Goal: Task Accomplishment & Management: Manage account settings

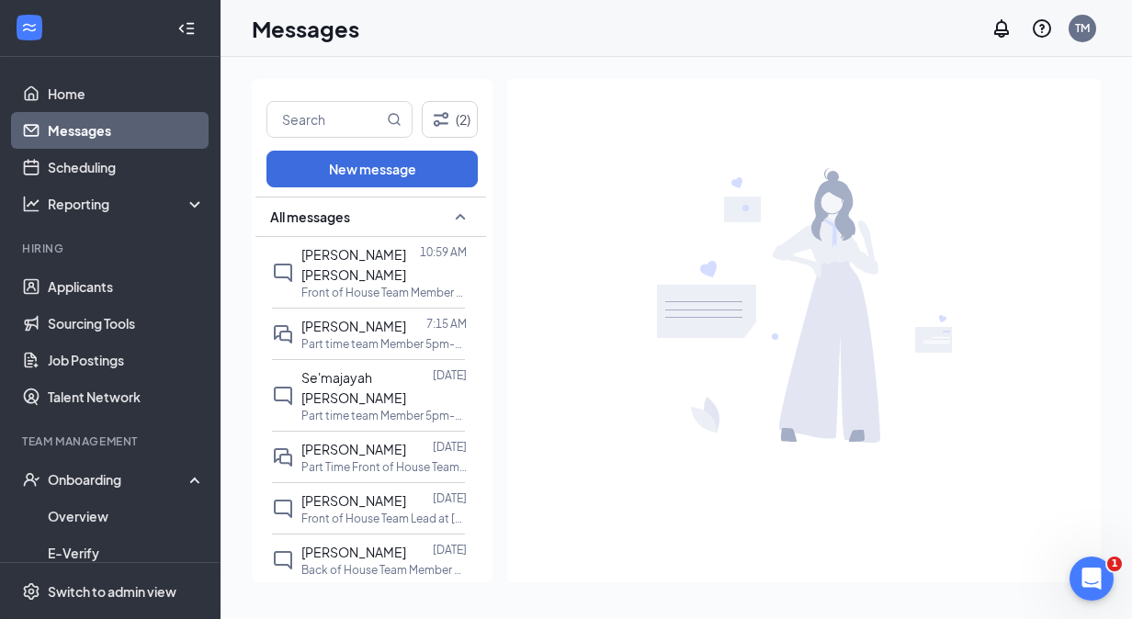
click at [90, 132] on link "Messages" at bounding box center [126, 130] width 157 height 37
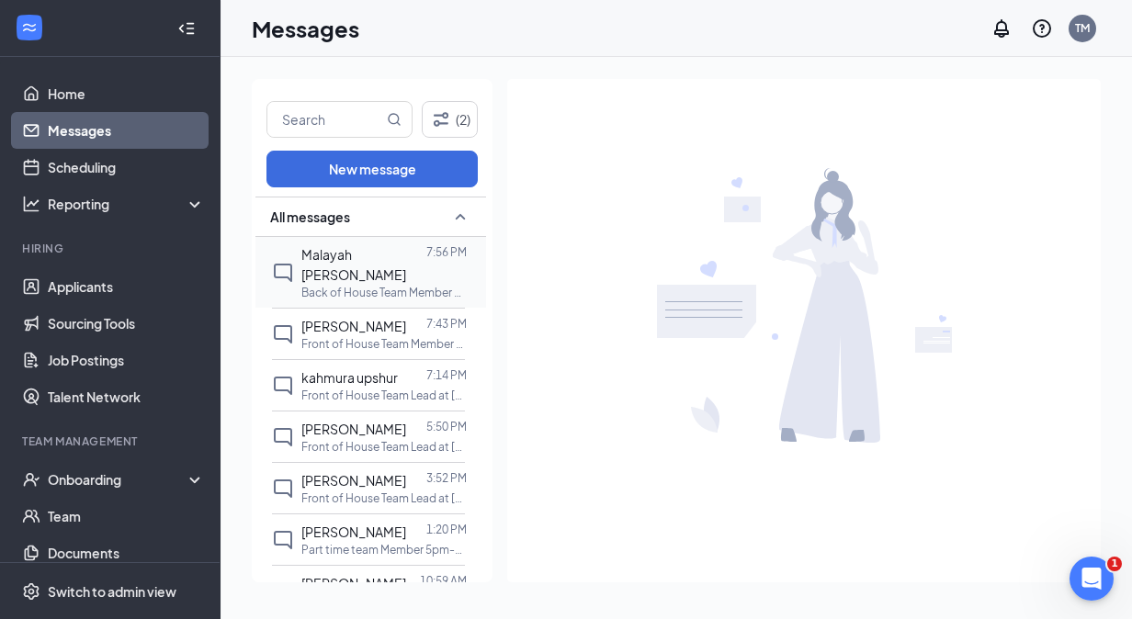
click at [426, 263] on div at bounding box center [426, 264] width 0 height 40
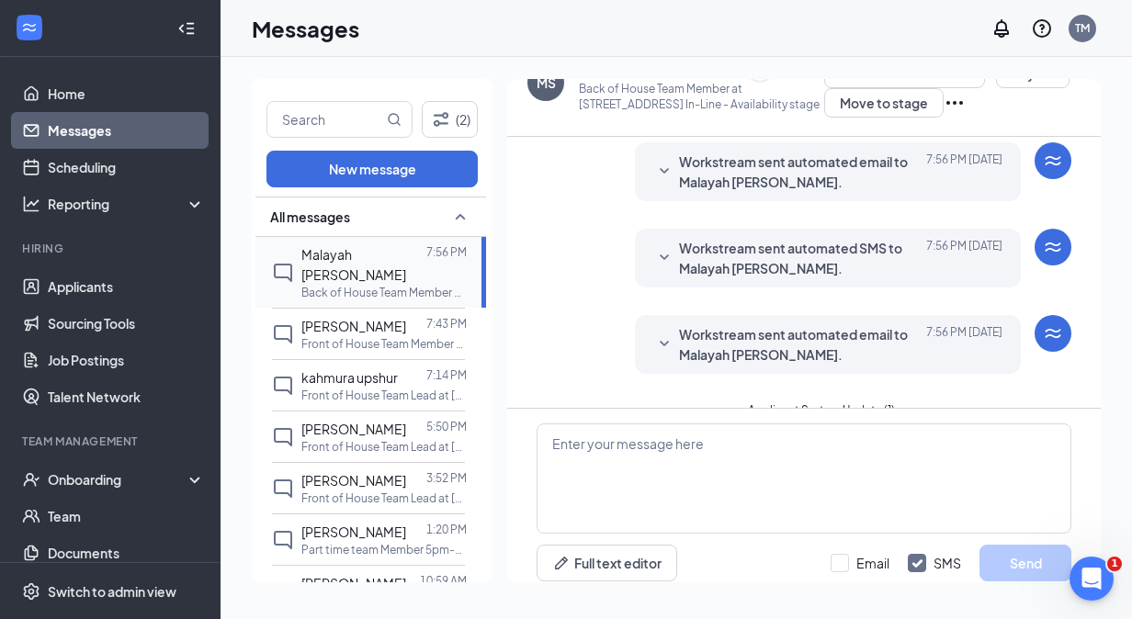
scroll to position [51, 0]
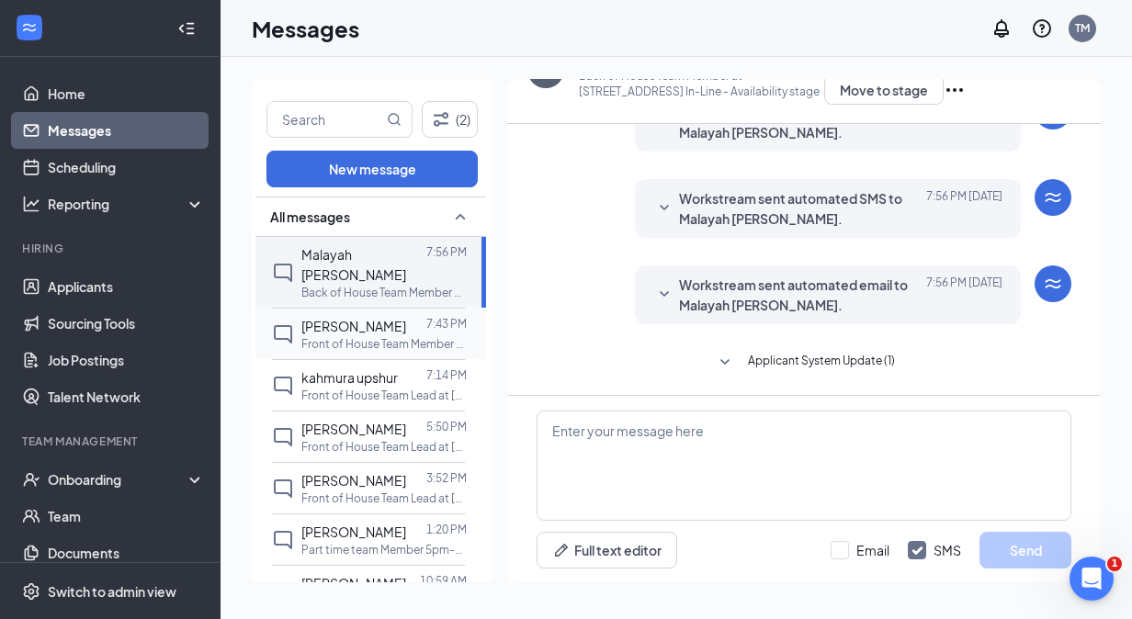
click at [389, 308] on div "[PERSON_NAME] 7:43 PM Front of House Team Member at [STREET_ADDRESS] In-Line" at bounding box center [368, 333] width 193 height 51
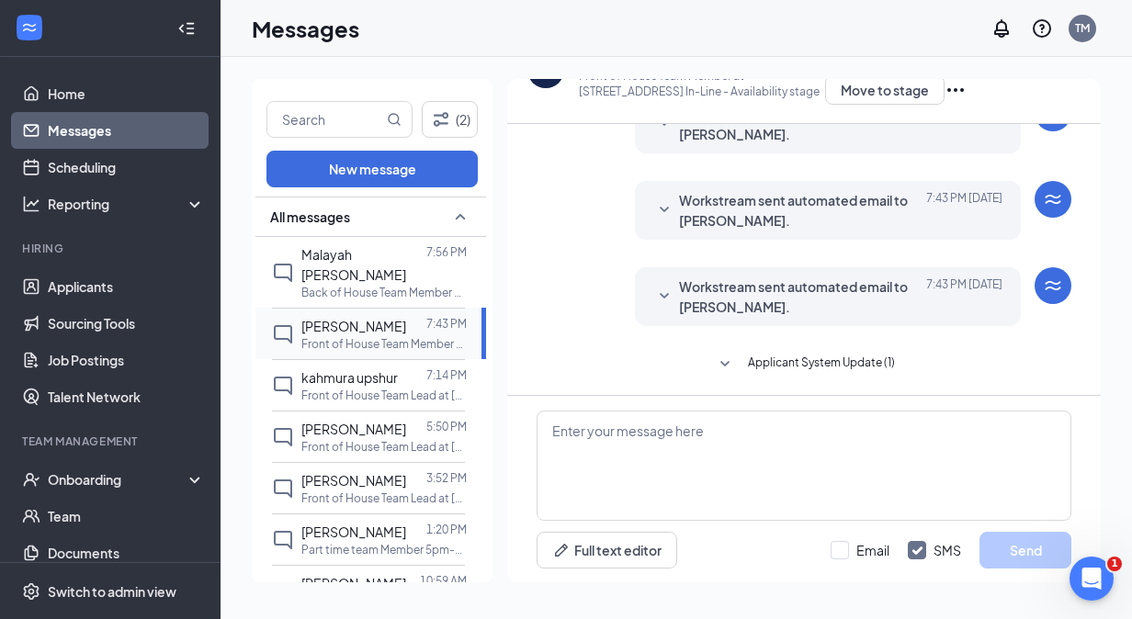
scroll to position [94, 0]
click at [369, 384] on div "kahmura upshur" at bounding box center [349, 378] width 96 height 20
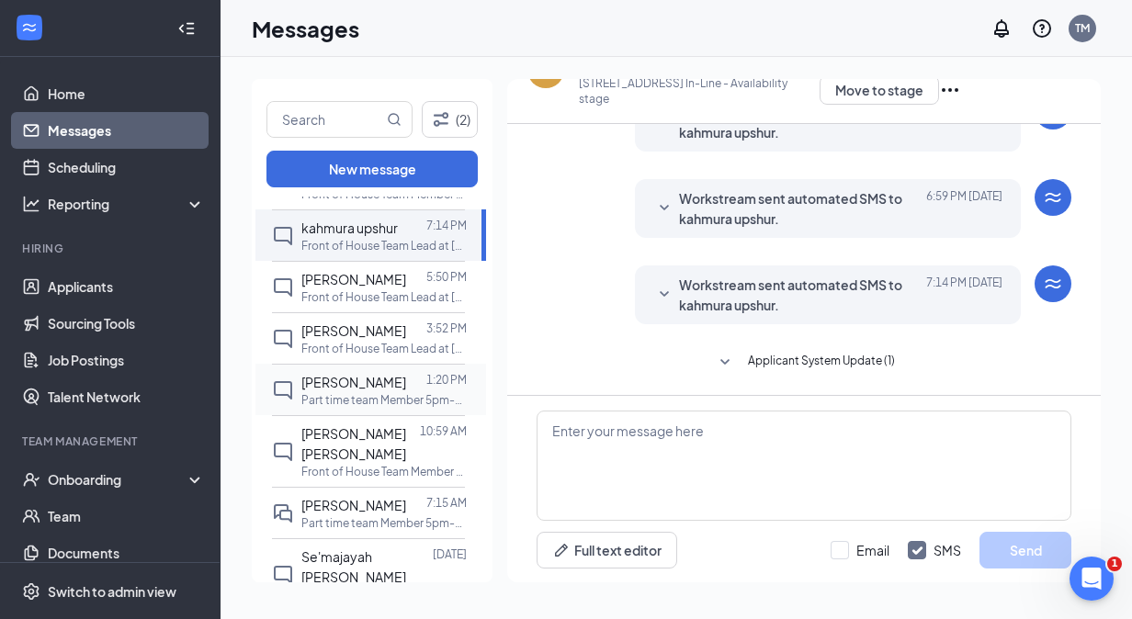
scroll to position [148, 0]
click at [353, 517] on p "Part time team Member 5pm-10pm at [STREET_ADDRESS] In-Line" at bounding box center [383, 525] width 165 height 16
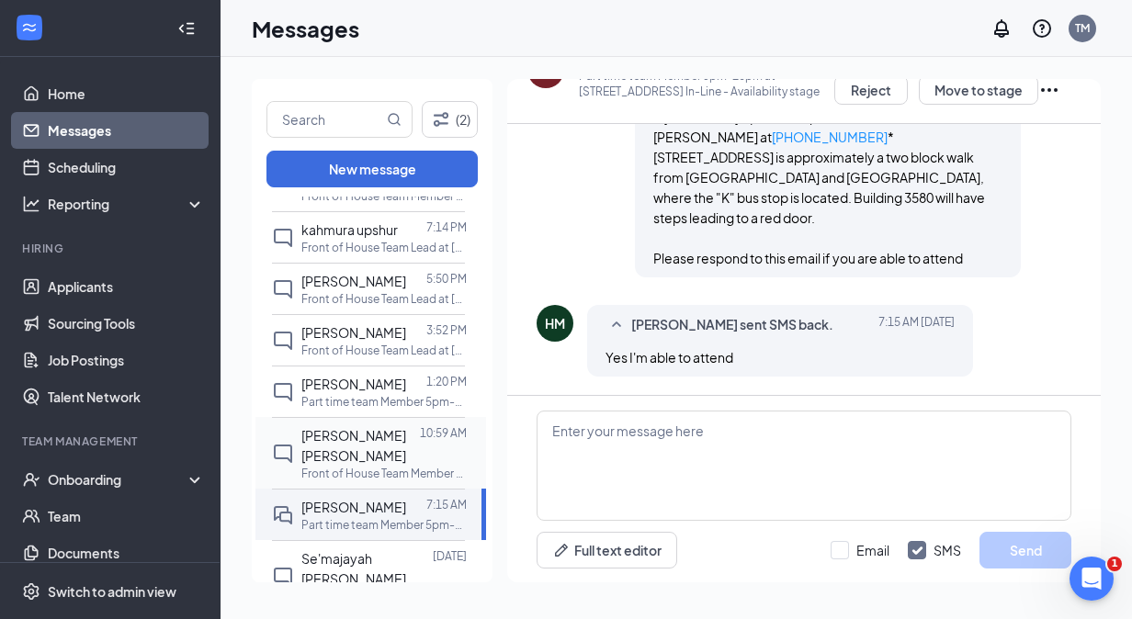
scroll to position [1978, 0]
click at [382, 466] on p "Front of House Team Member at [STREET_ADDRESS] In-Line" at bounding box center [383, 474] width 165 height 16
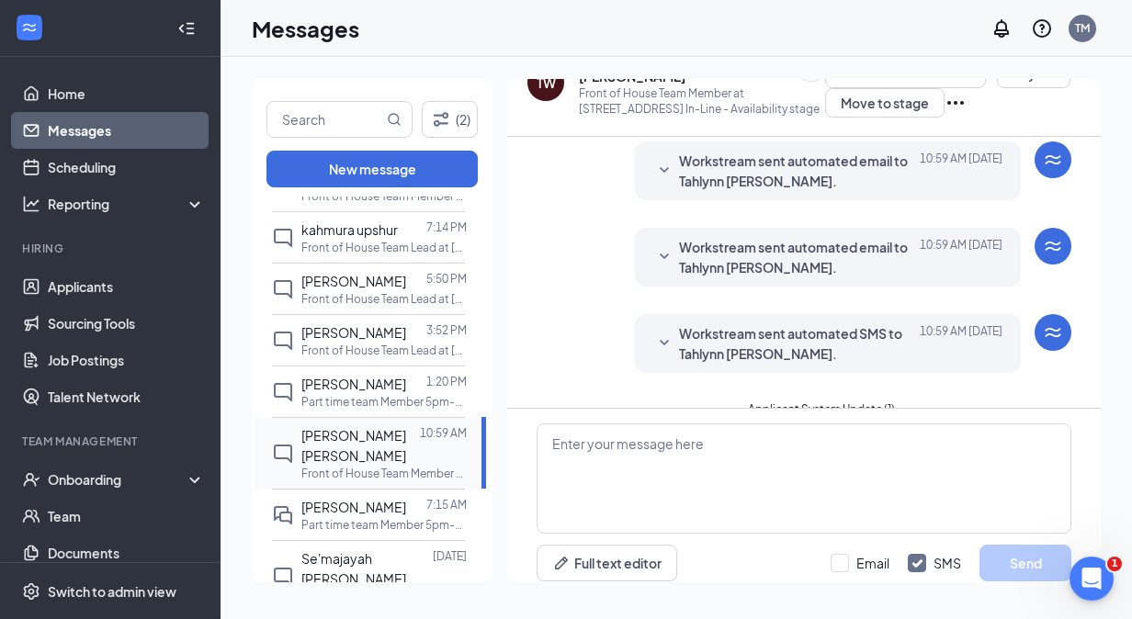
scroll to position [51, 0]
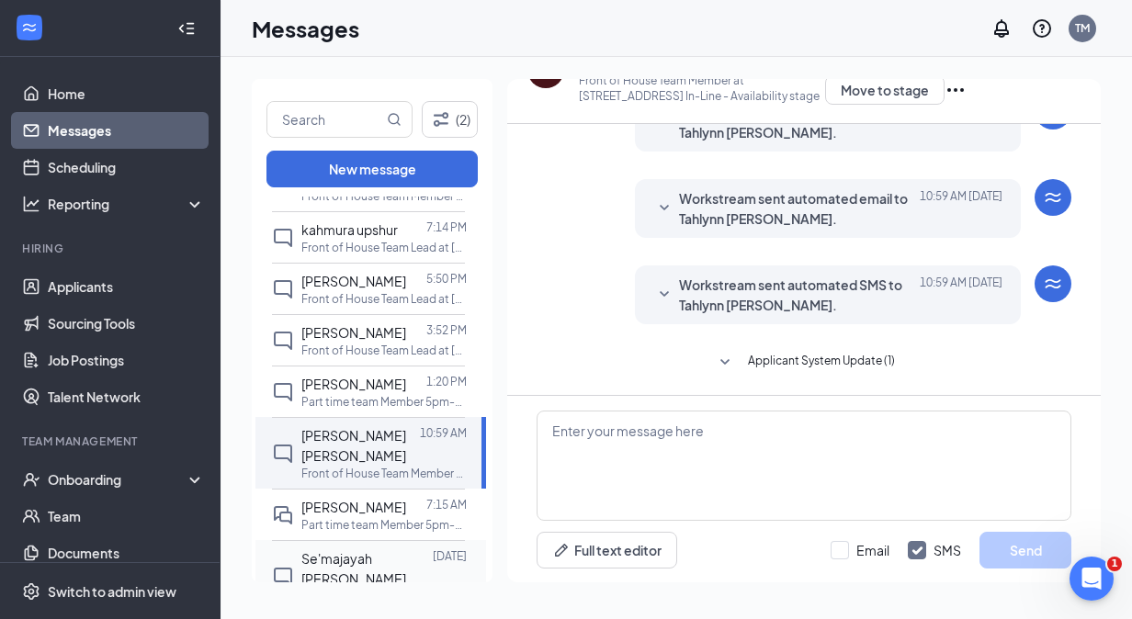
click at [391, 550] on span "Se'majayah [PERSON_NAME]" at bounding box center [353, 568] width 105 height 37
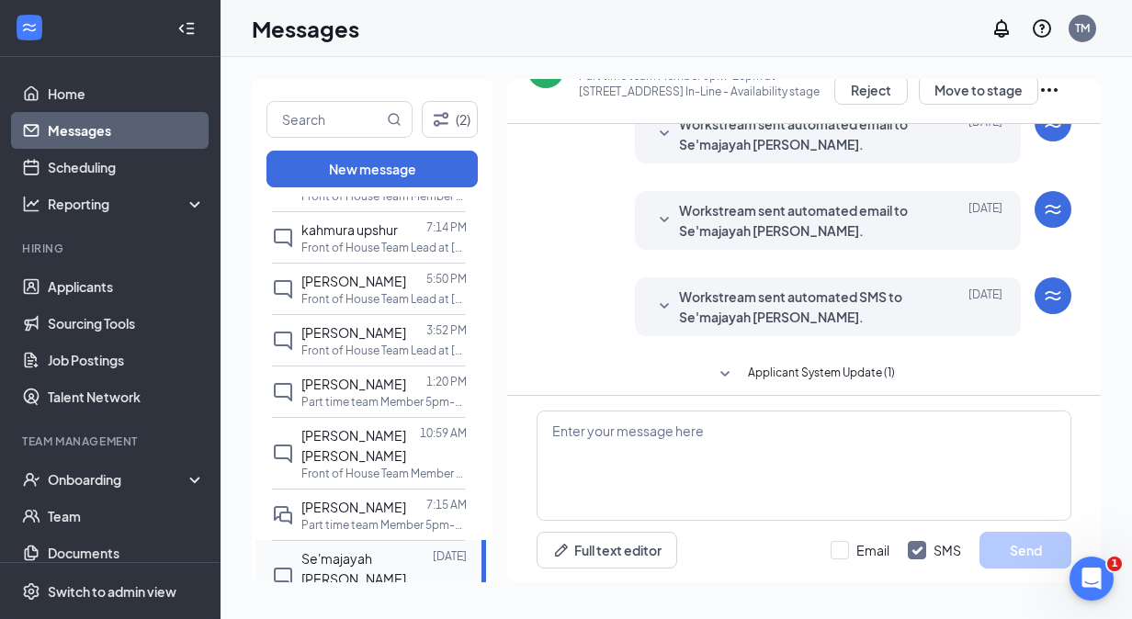
scroll to position [180, 0]
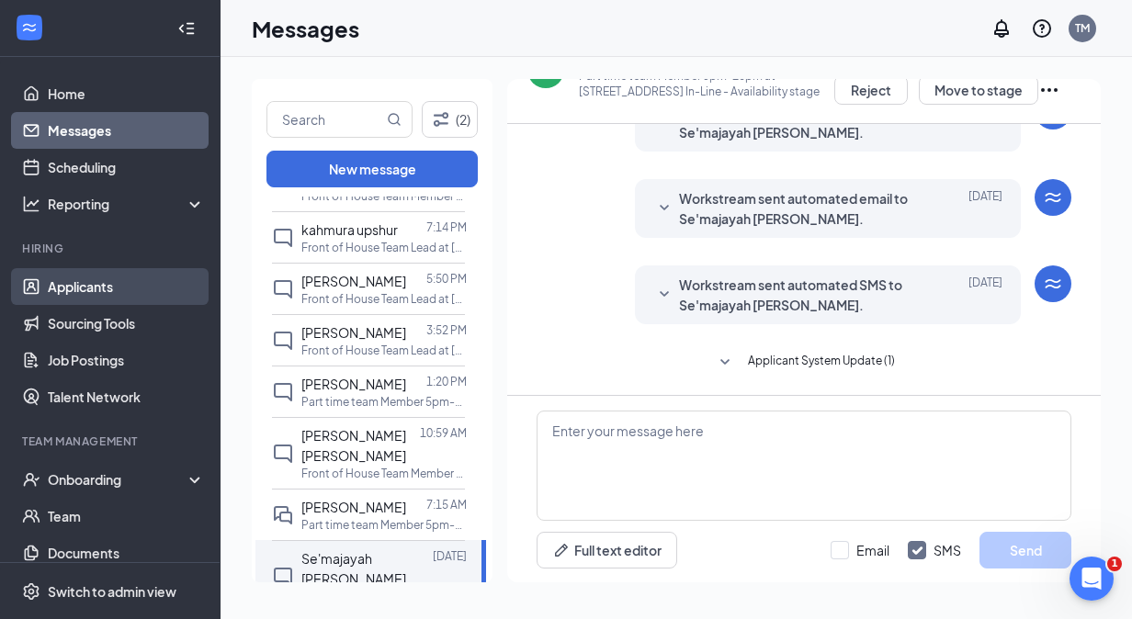
click at [81, 300] on link "Applicants" at bounding box center [126, 286] width 157 height 37
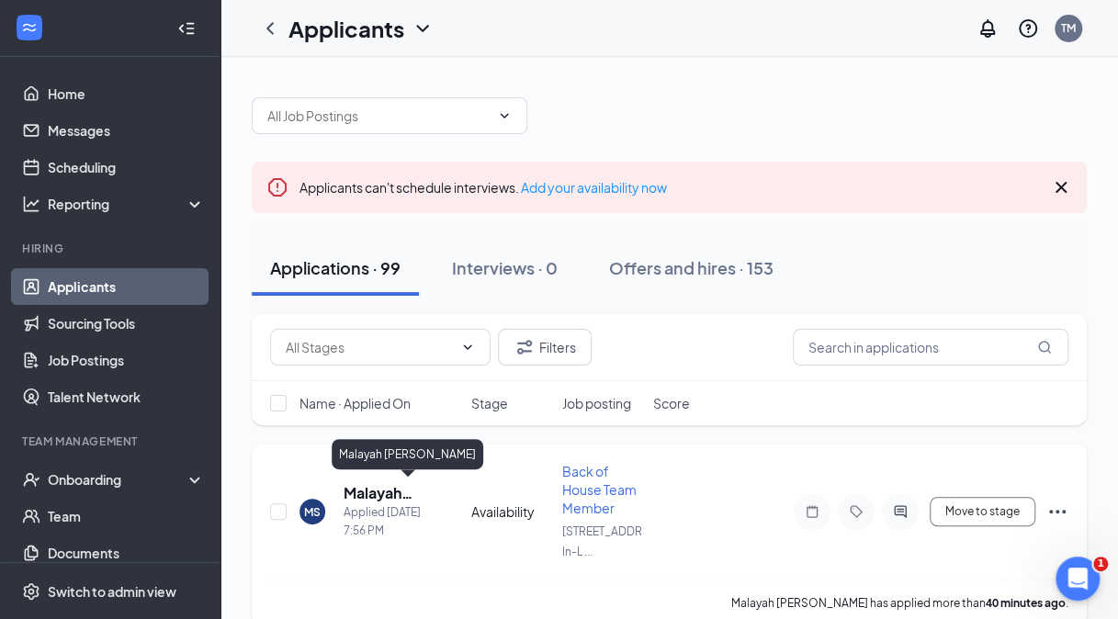
click at [386, 495] on h5 "Malayah [PERSON_NAME]" at bounding box center [383, 493] width 78 height 20
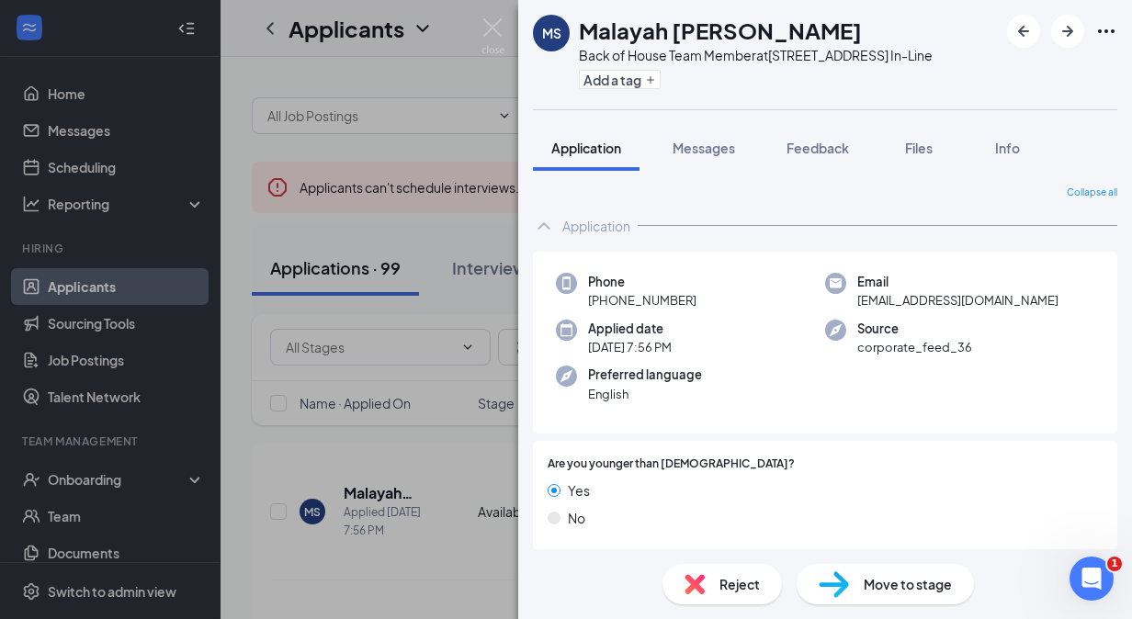
click at [1116, 244] on div "Collapse all Application Phone [PHONE_NUMBER] Email [EMAIL_ADDRESS][DOMAIN_NAME…" at bounding box center [825, 360] width 614 height 379
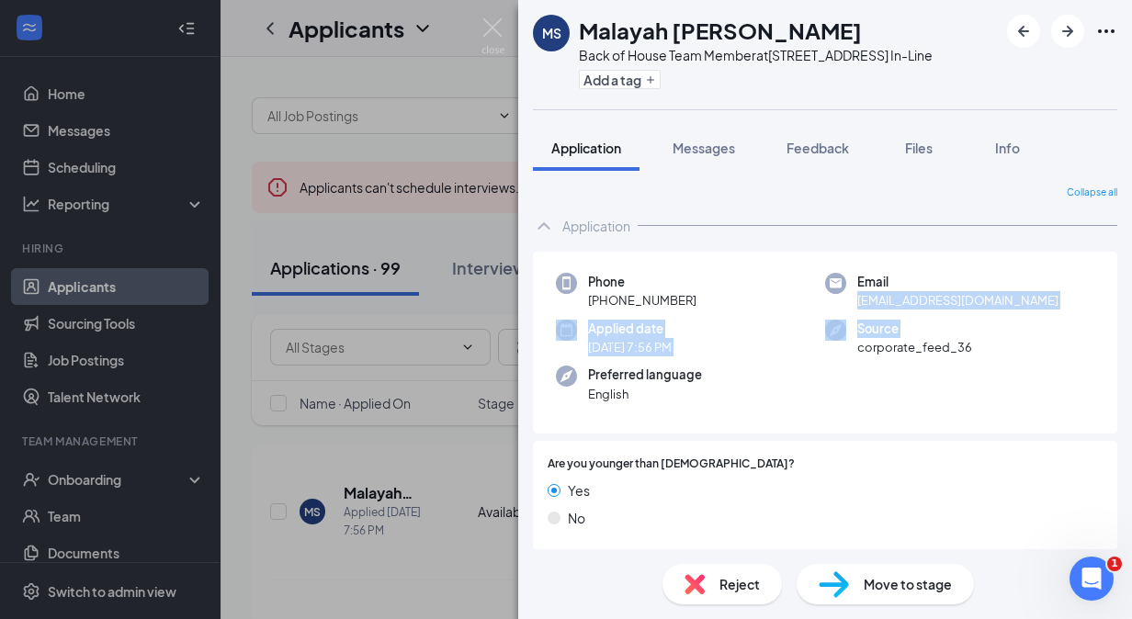
drag, startPoint x: 1116, startPoint y: 244, endPoint x: 1118, endPoint y: 314, distance: 69.9
click at [1118, 314] on div "Collapse all Application Phone [PHONE_NUMBER] Email [EMAIL_ADDRESS][DOMAIN_NAME…" at bounding box center [825, 360] width 614 height 379
drag, startPoint x: 1118, startPoint y: 314, endPoint x: 1030, endPoint y: 289, distance: 91.9
click at [1030, 289] on div "Email [EMAIL_ADDRESS][DOMAIN_NAME]" at bounding box center [959, 292] width 269 height 38
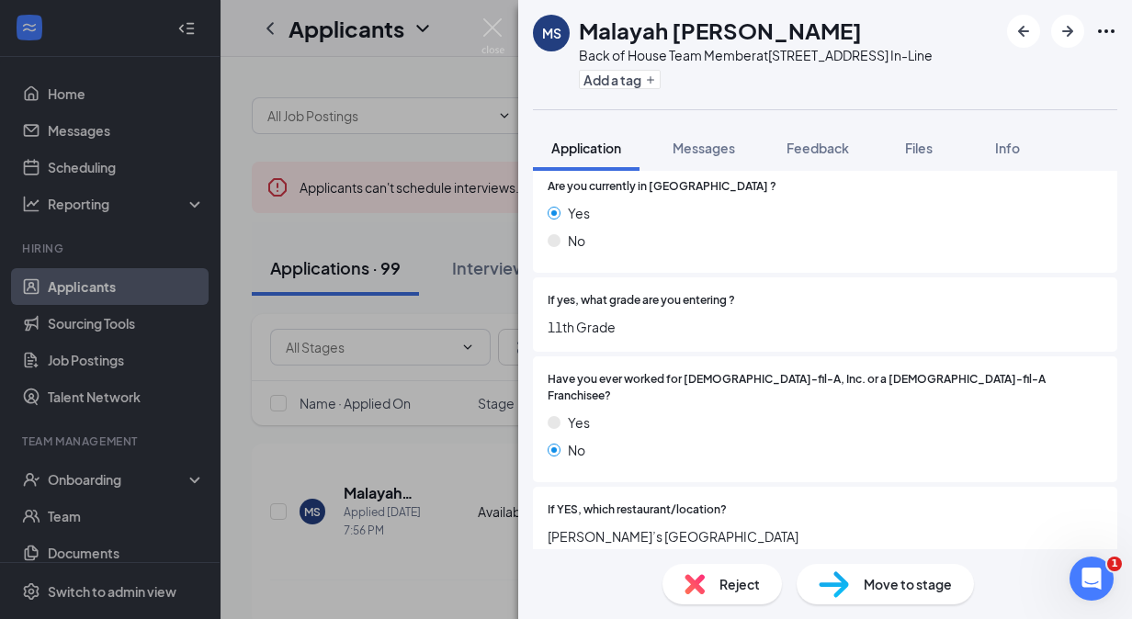
scroll to position [516, 0]
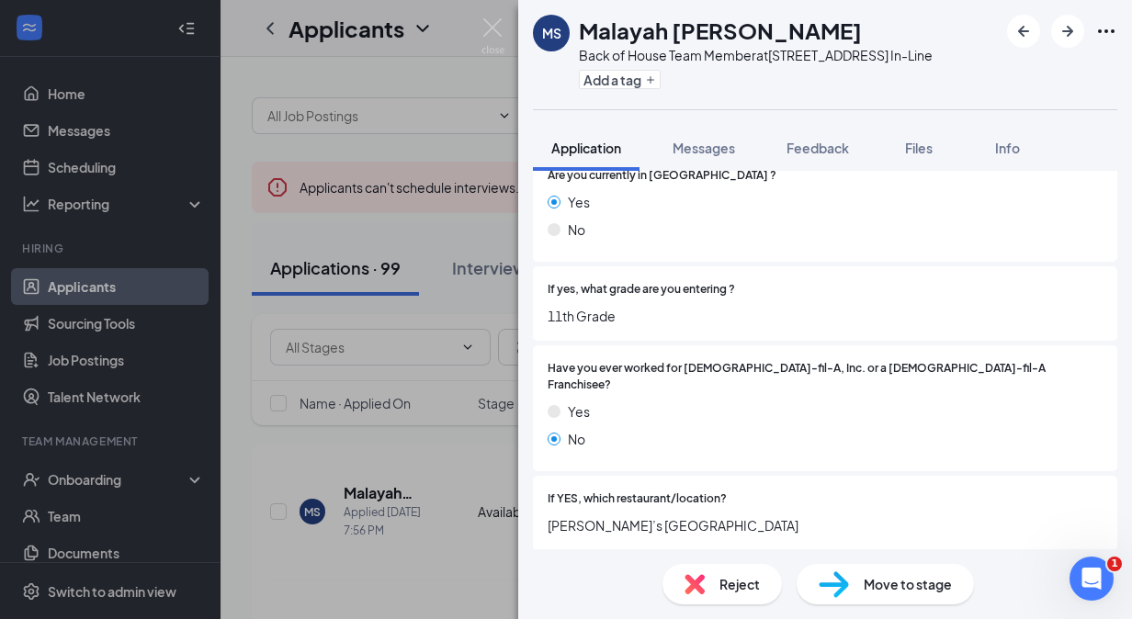
click at [724, 586] on span "Reject" at bounding box center [740, 584] width 40 height 20
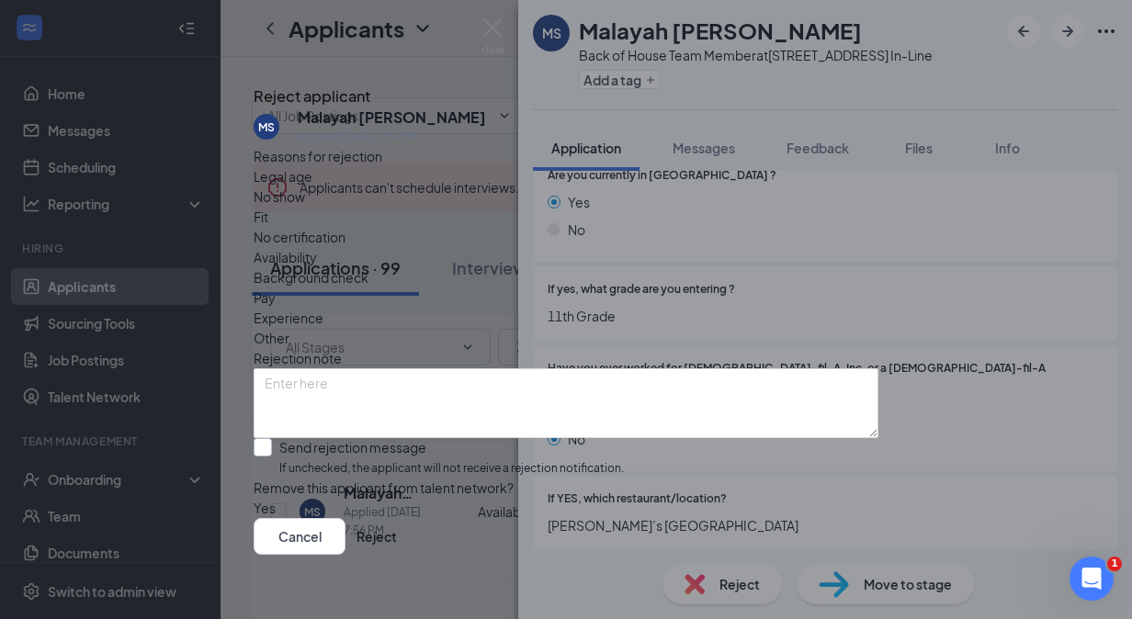
click at [362, 438] on input "Send rejection message If unchecked, the applicant will not receive a rejection…" at bounding box center [439, 458] width 370 height 40
checkbox input "true"
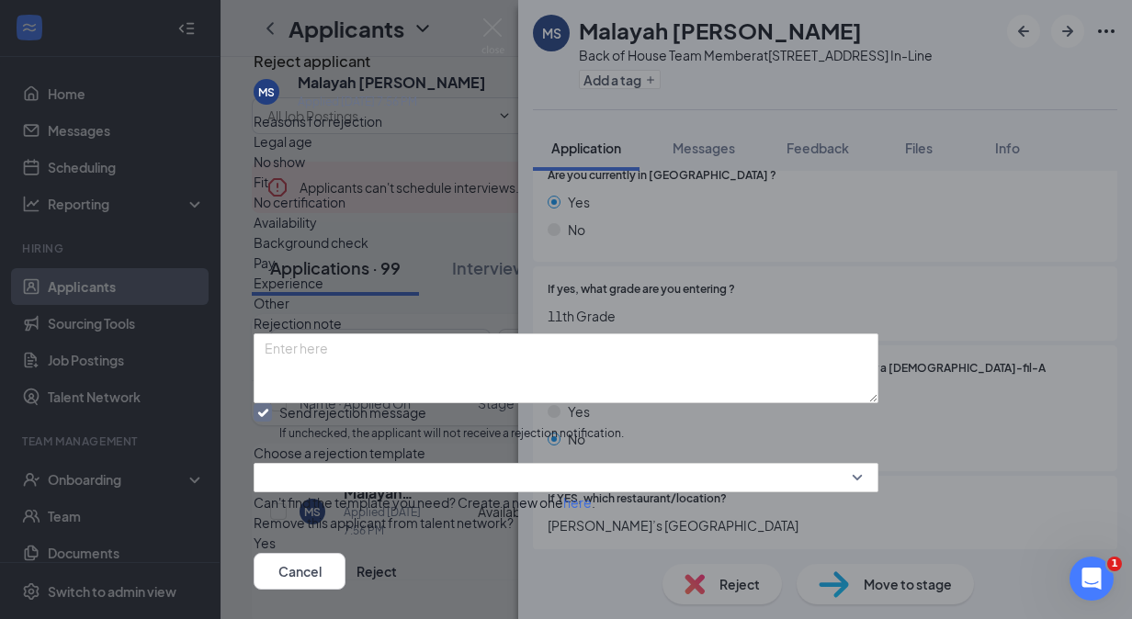
scroll to position [158, 0]
click at [497, 464] on input "search" at bounding box center [560, 478] width 590 height 28
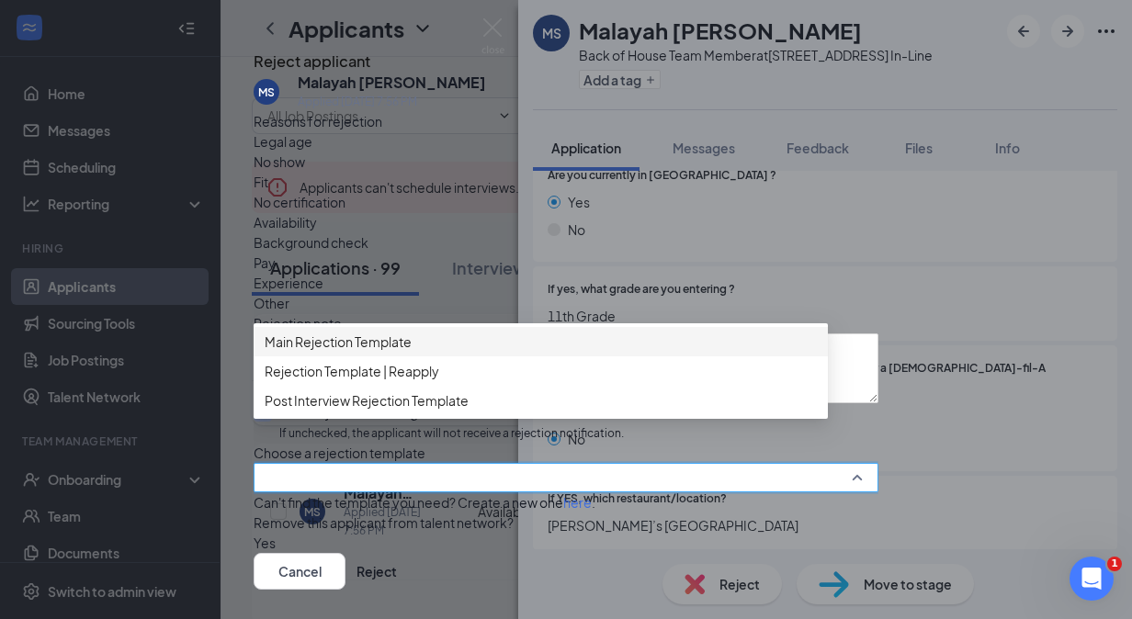
click at [412, 332] on span "Main Rejection Template" at bounding box center [338, 342] width 147 height 20
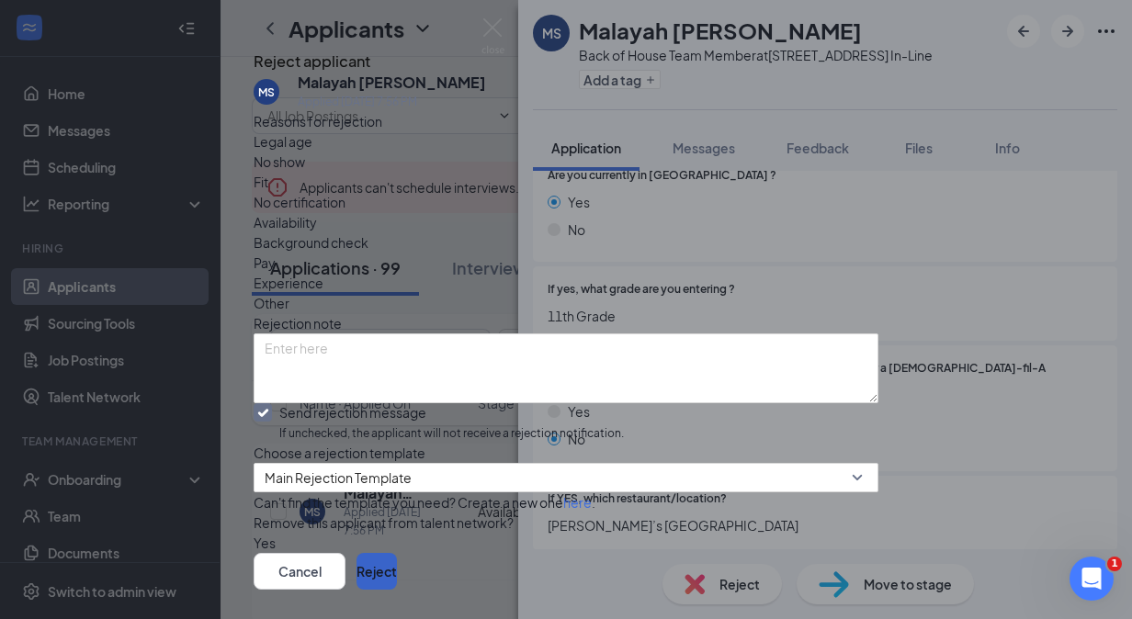
click at [397, 553] on button "Reject" at bounding box center [377, 571] width 40 height 37
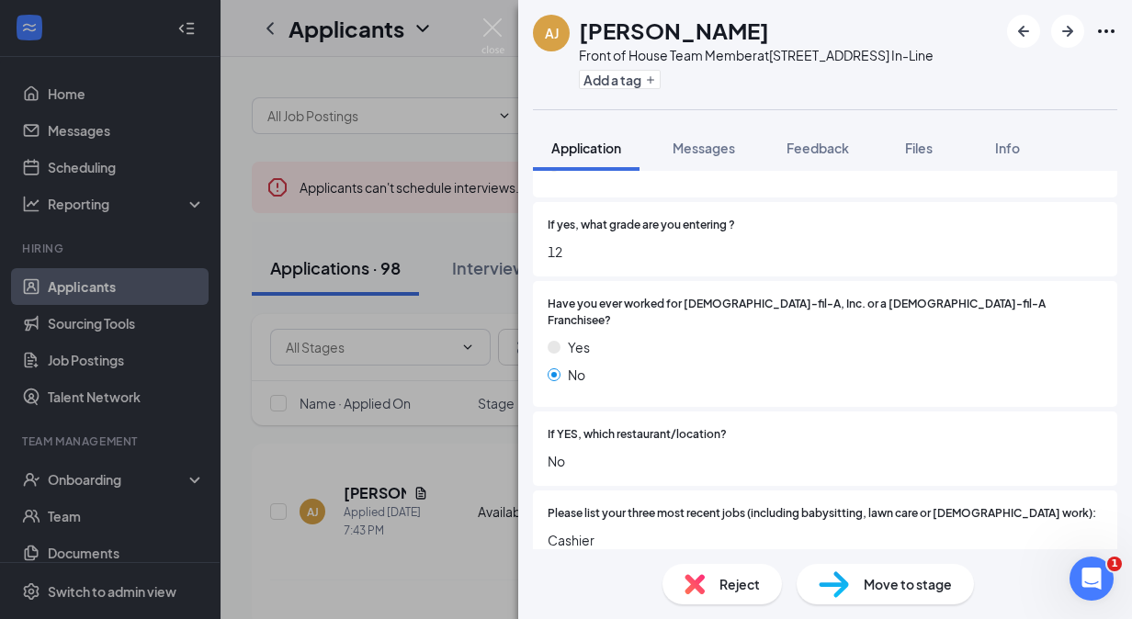
click at [741, 564] on div "Reject" at bounding box center [722, 584] width 119 height 40
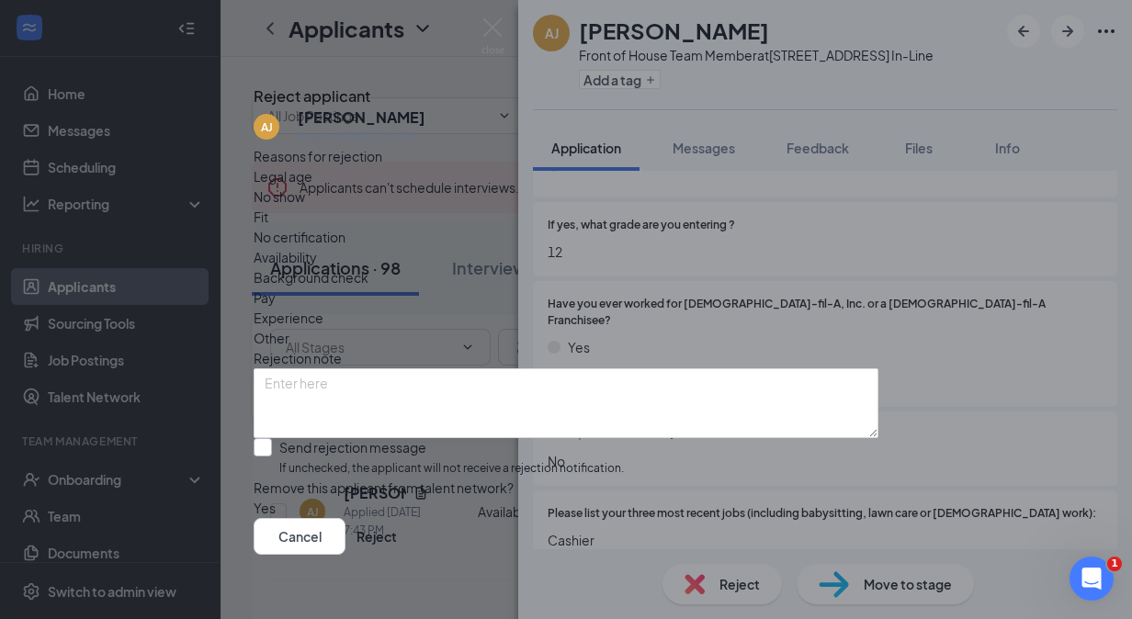
click at [419, 452] on input "Send rejection message If unchecked, the applicant will not receive a rejection…" at bounding box center [439, 458] width 370 height 40
checkbox input "true"
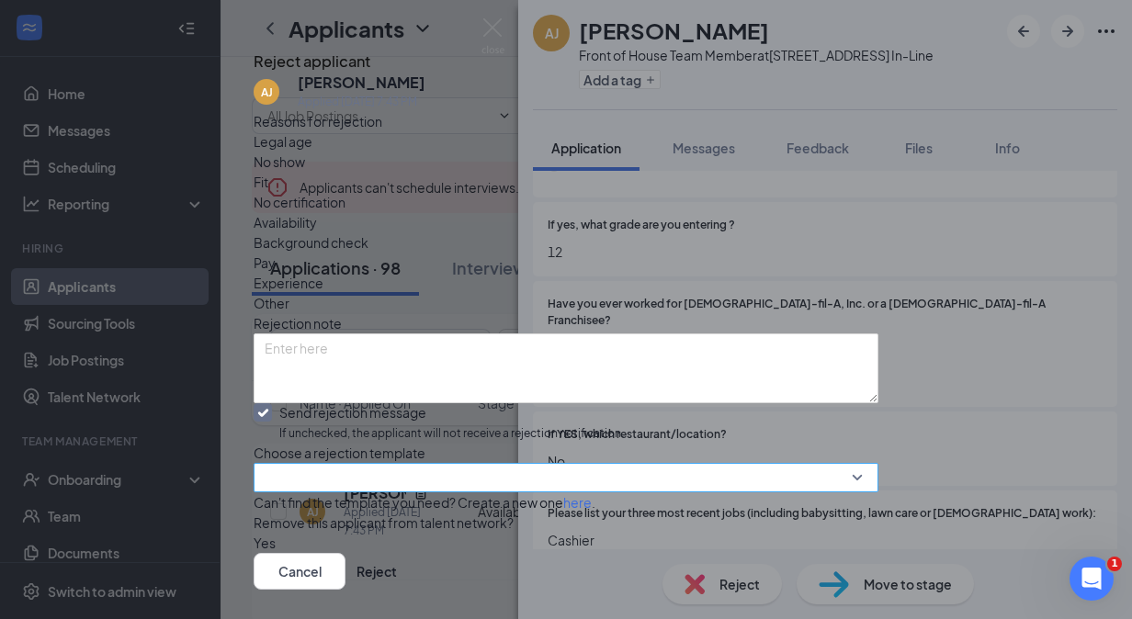
click at [772, 464] on input "search" at bounding box center [560, 478] width 590 height 28
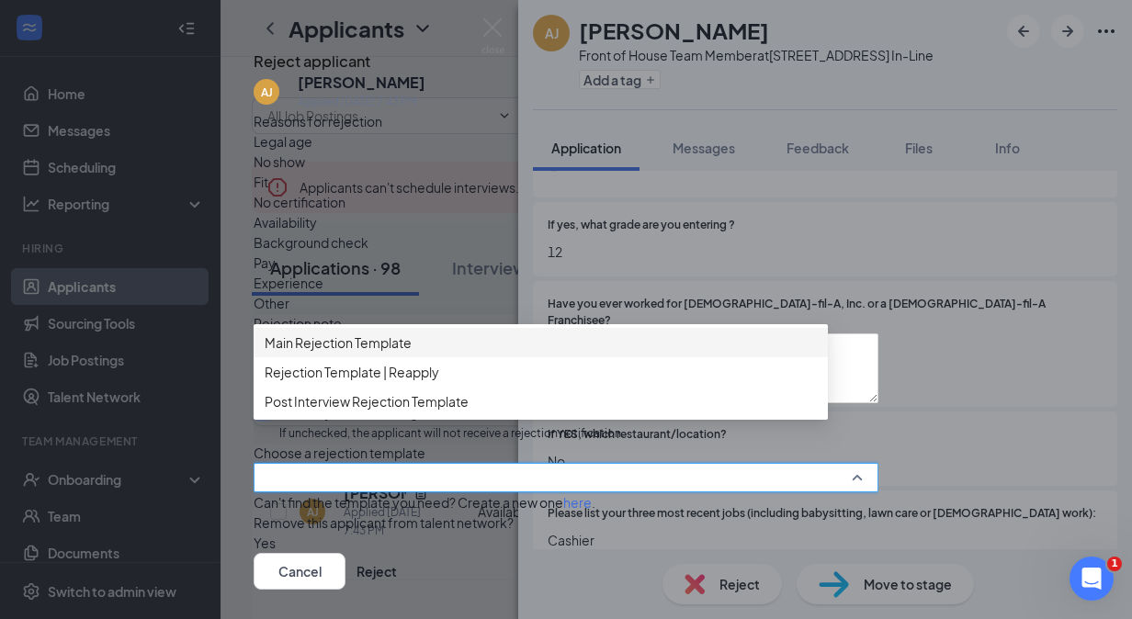
click at [397, 328] on div "Main Rejection Template" at bounding box center [541, 342] width 574 height 29
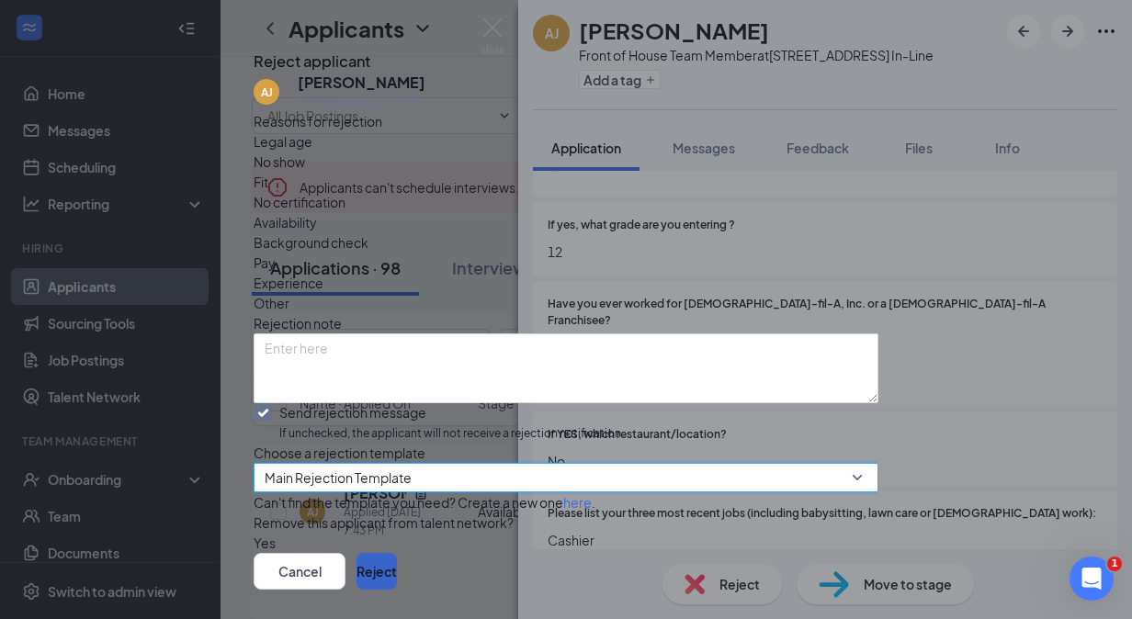
click at [397, 553] on button "Reject" at bounding box center [377, 571] width 40 height 37
